Goal: Task Accomplishment & Management: Manage account settings

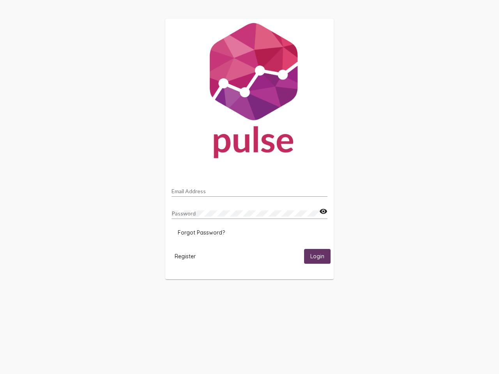
click at [249, 189] on input "Email Address" at bounding box center [249, 191] width 156 height 6
click at [323, 212] on mat-icon "visibility" at bounding box center [323, 211] width 8 height 9
click at [201, 233] on span "Forgot Password?" at bounding box center [201, 232] width 47 height 7
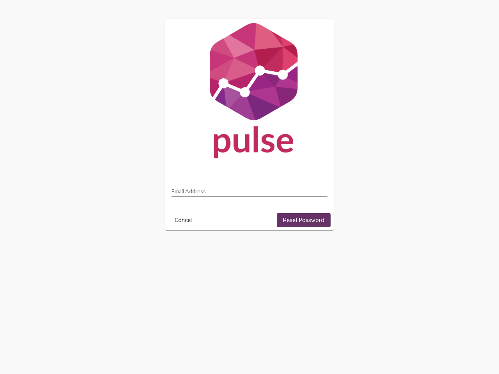
click at [317, 249] on html "Email Address Cancel Reset Password" at bounding box center [249, 124] width 499 height 249
